Goal: Communication & Community: Participate in discussion

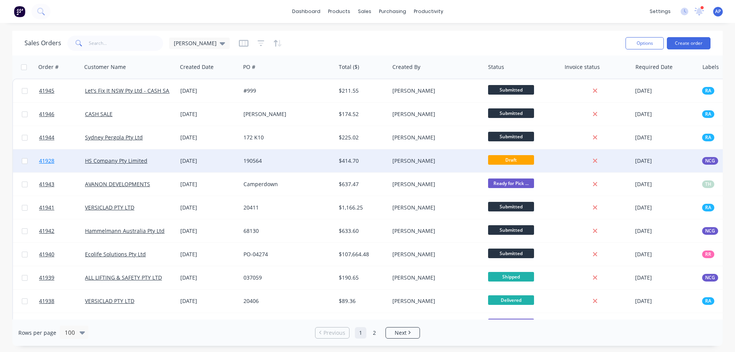
click at [50, 161] on span "41928" at bounding box center [46, 161] width 15 height 8
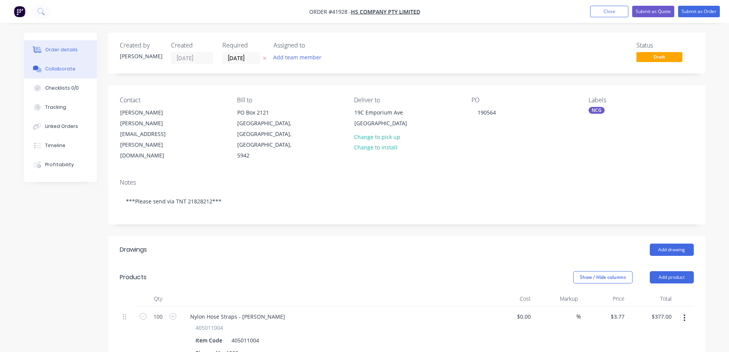
click at [65, 69] on div "Collaborate" at bounding box center [60, 68] width 30 height 7
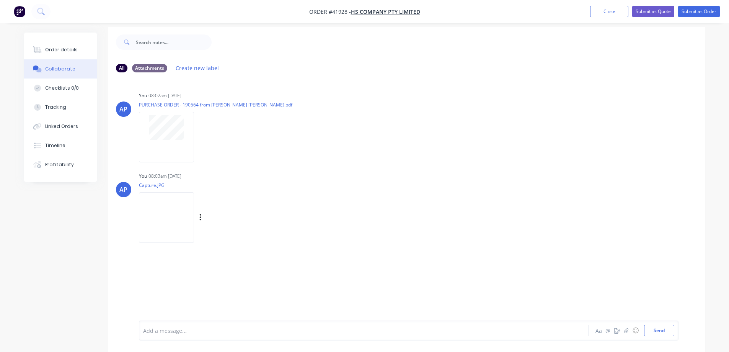
scroll to position [11, 0]
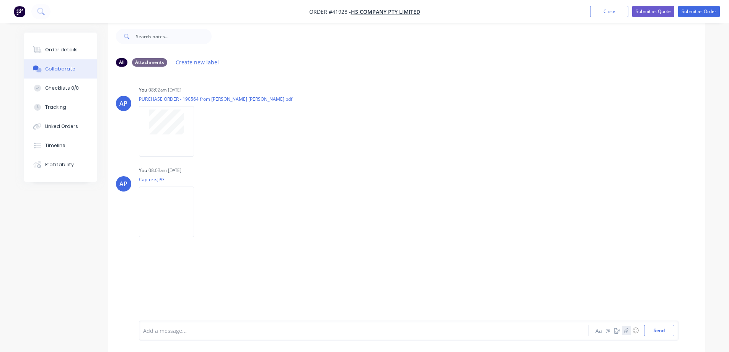
click at [626, 330] on icon "button" at bounding box center [626, 330] width 5 height 5
click at [662, 329] on button "Send" at bounding box center [659, 330] width 30 height 11
click at [79, 53] on button "Order details" at bounding box center [60, 49] width 73 height 19
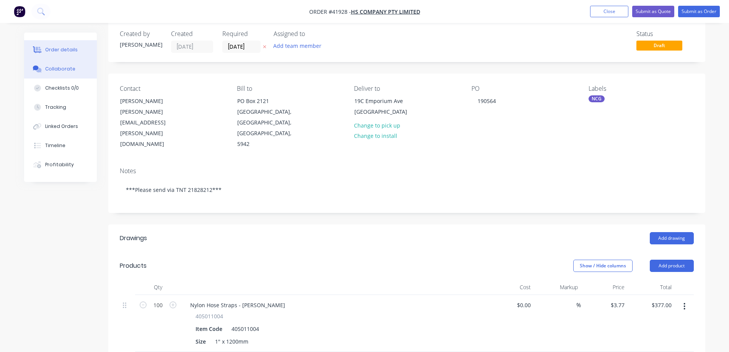
click at [67, 69] on div "Collaborate" at bounding box center [60, 68] width 30 height 7
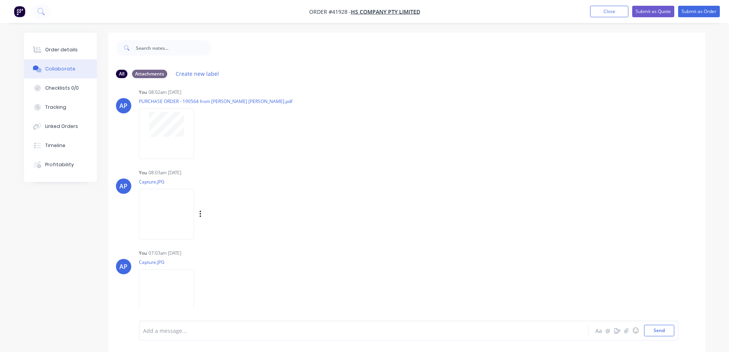
scroll to position [12, 0]
click at [194, 207] on img at bounding box center [166, 211] width 55 height 50
click at [194, 287] on img at bounding box center [166, 291] width 55 height 50
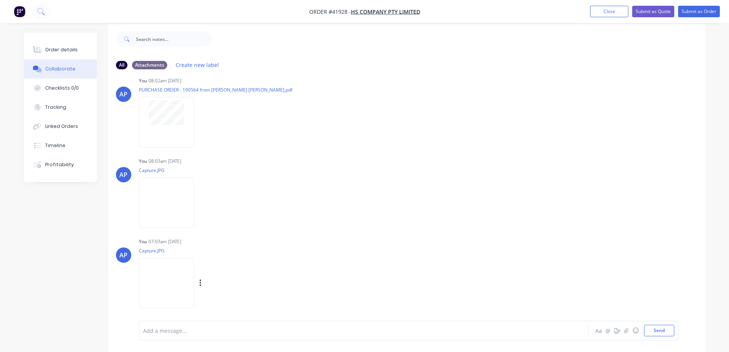
scroll to position [11, 0]
click at [172, 332] on div at bounding box center [343, 330] width 398 height 8
click at [219, 332] on div at bounding box center [343, 330] width 398 height 8
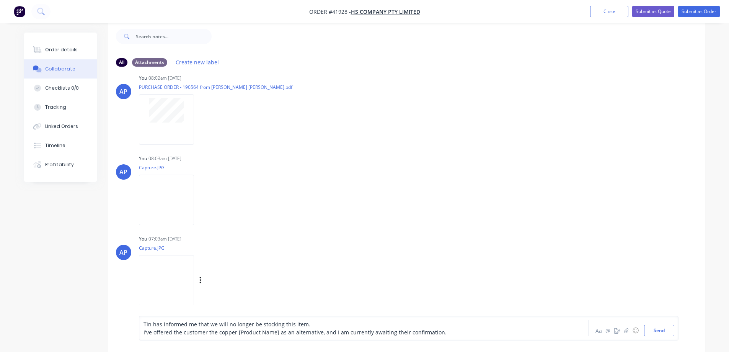
scroll to position [16, 0]
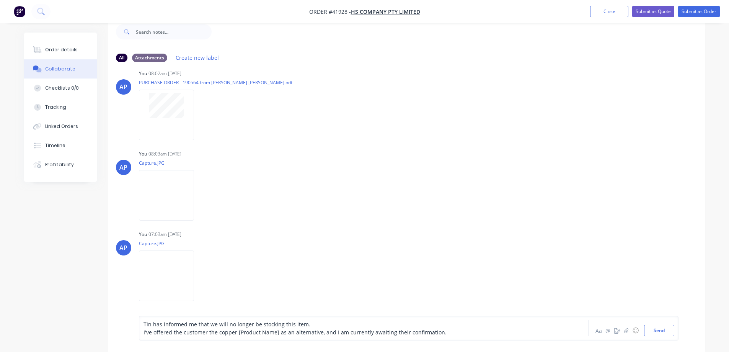
click at [304, 323] on span "Tin has informed me that we will no longer be stocking this item." at bounding box center [227, 323] width 167 height 7
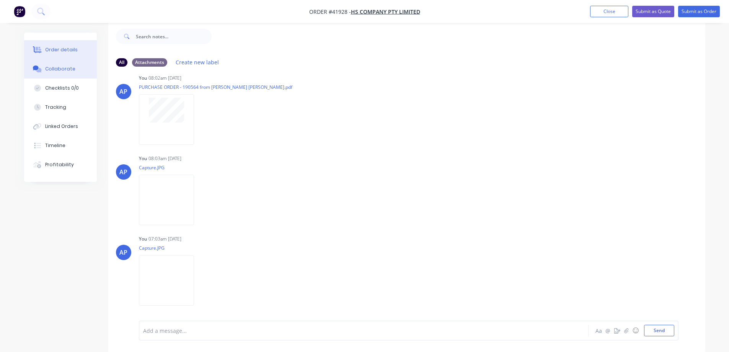
click at [64, 49] on div "Order details" at bounding box center [61, 49] width 33 height 7
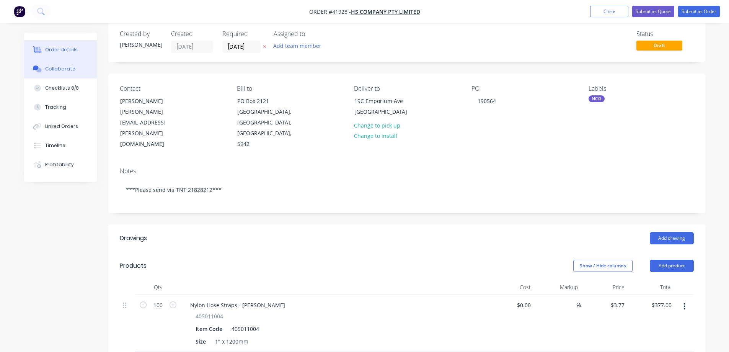
click at [69, 71] on div "Collaborate" at bounding box center [60, 68] width 30 height 7
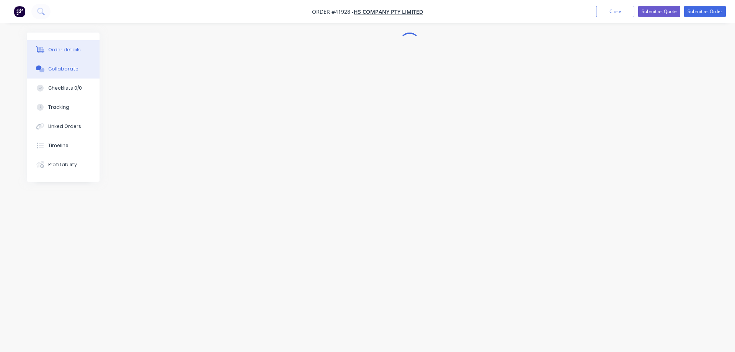
click at [80, 42] on button "Order details" at bounding box center [63, 49] width 73 height 19
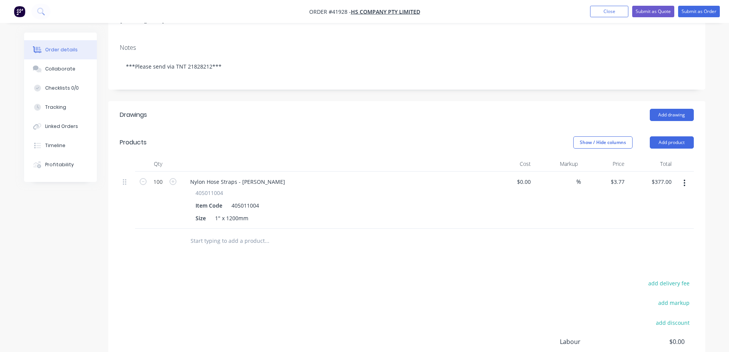
scroll to position [38, 0]
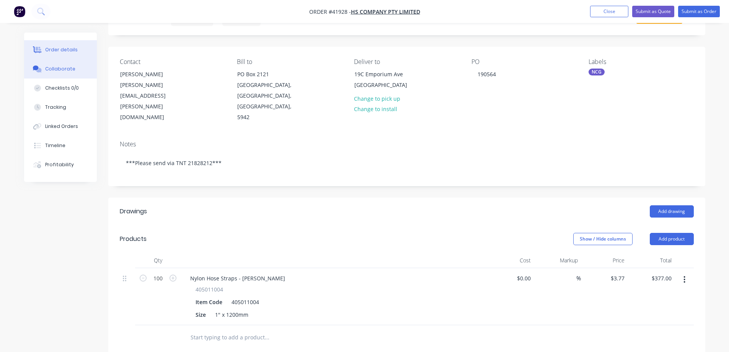
click at [72, 67] on div "Collaborate" at bounding box center [60, 68] width 30 height 7
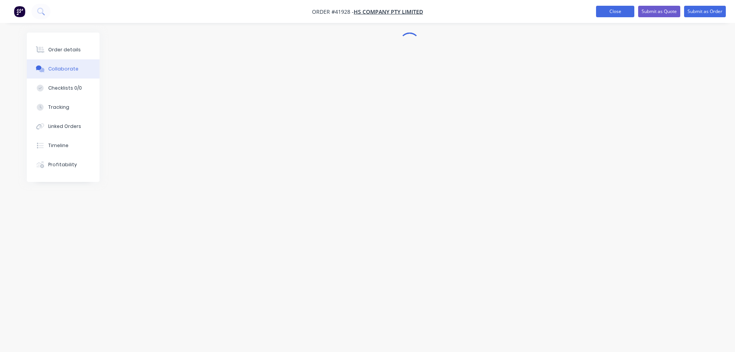
click at [611, 10] on button "Close" at bounding box center [615, 11] width 38 height 11
